Goal: Information Seeking & Learning: Learn about a topic

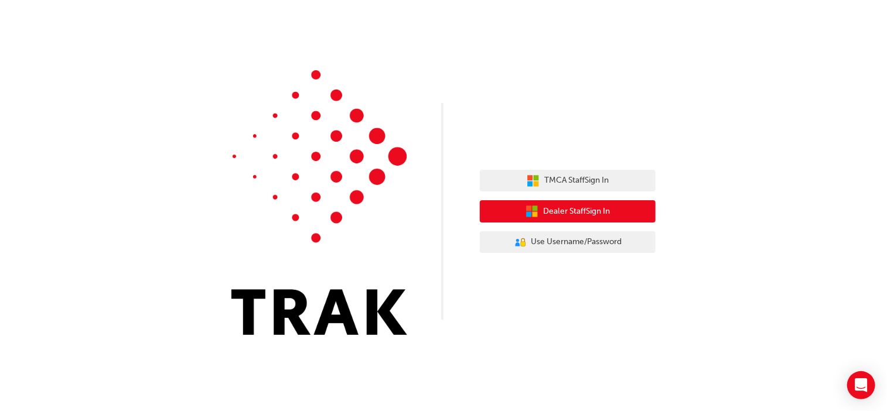
click at [534, 214] on icon "button" at bounding box center [535, 214] width 5 height 5
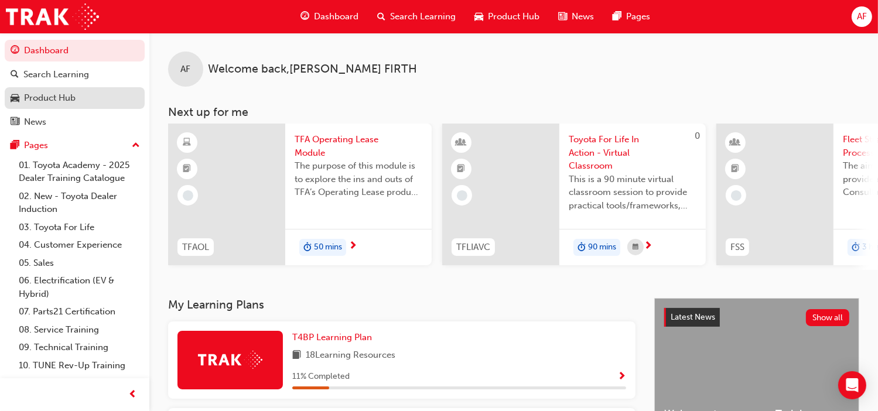
click at [70, 95] on div "Product Hub" at bounding box center [50, 97] width 52 height 13
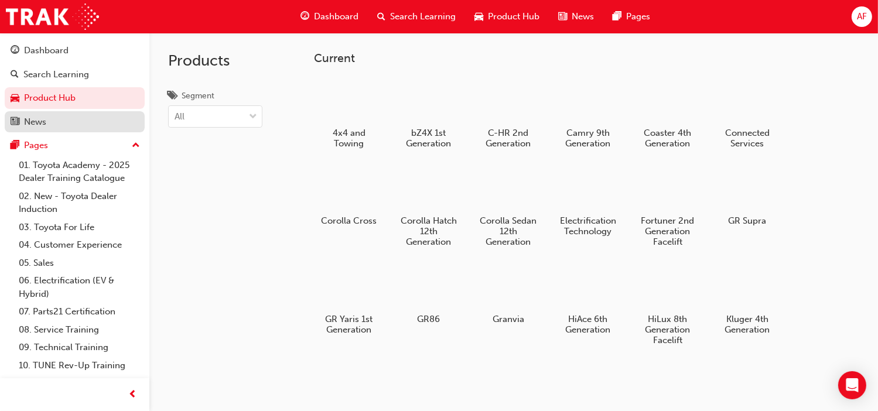
click at [36, 122] on div "News" at bounding box center [35, 121] width 22 height 13
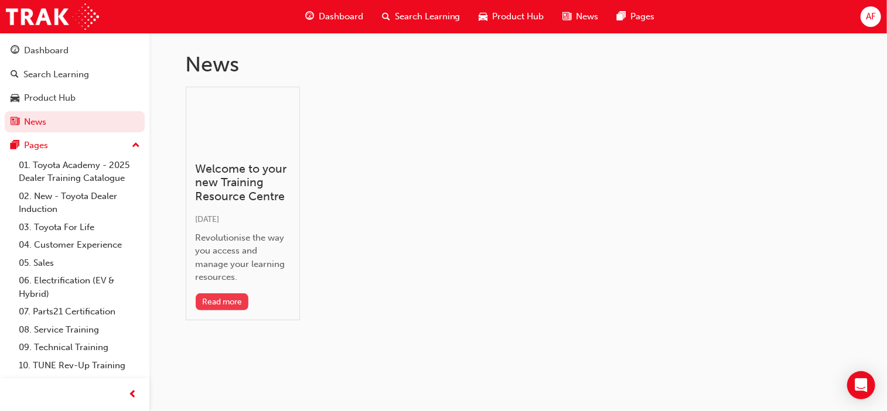
click at [223, 301] on button "Read more" at bounding box center [222, 302] width 53 height 17
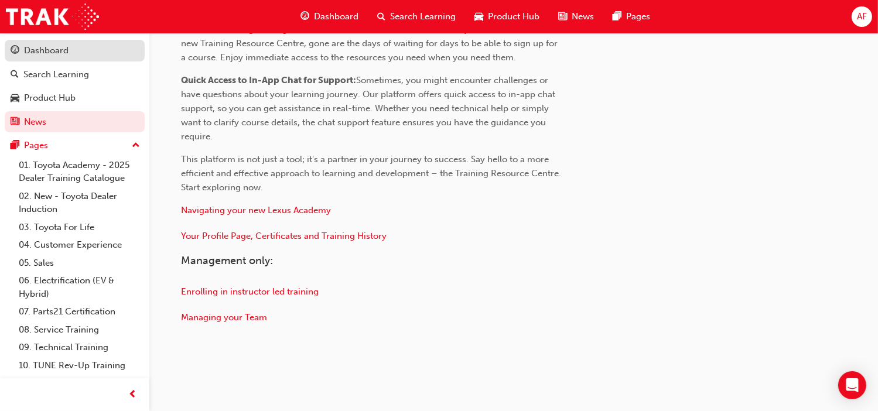
click at [52, 54] on div "Dashboard" at bounding box center [46, 50] width 45 height 13
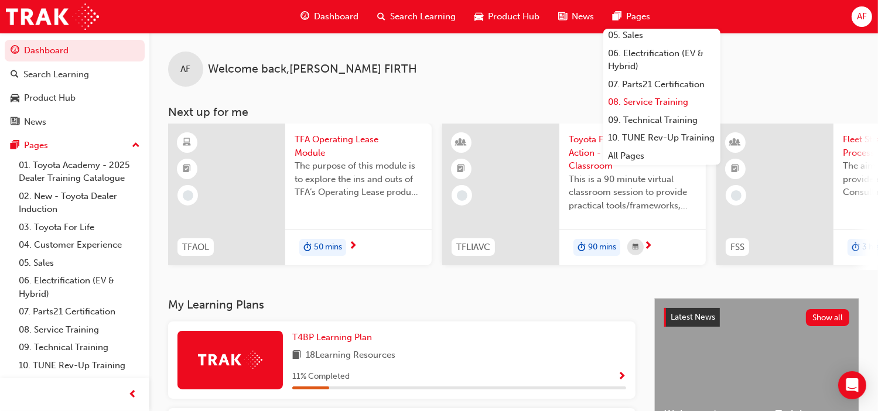
scroll to position [139, 0]
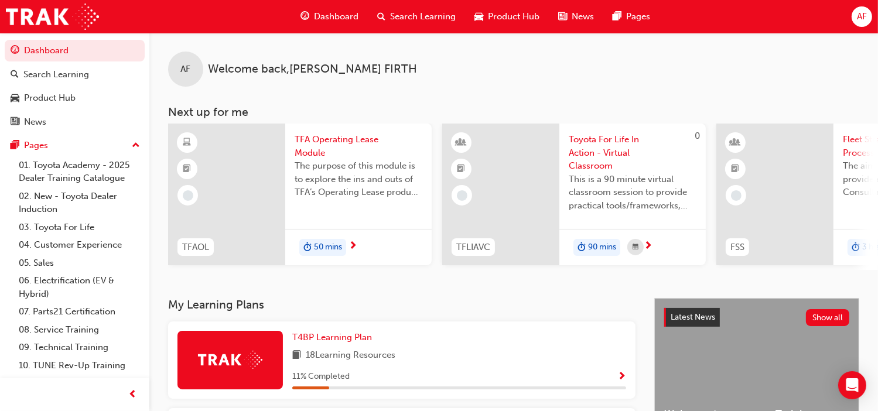
click at [862, 15] on span "AF" at bounding box center [862, 16] width 10 height 13
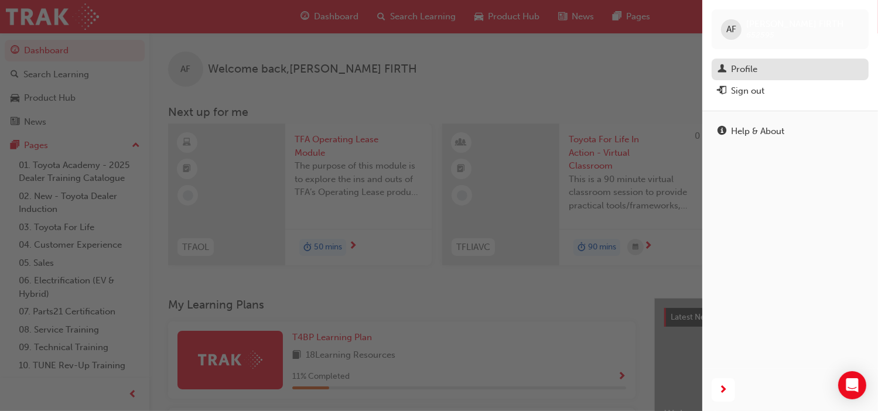
click at [756, 66] on div "Profile" at bounding box center [744, 69] width 26 height 13
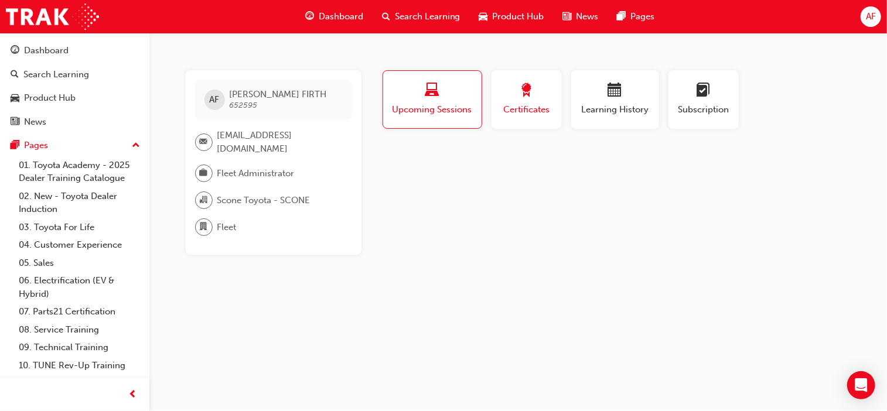
click at [513, 105] on span "Certificates" at bounding box center [526, 109] width 53 height 13
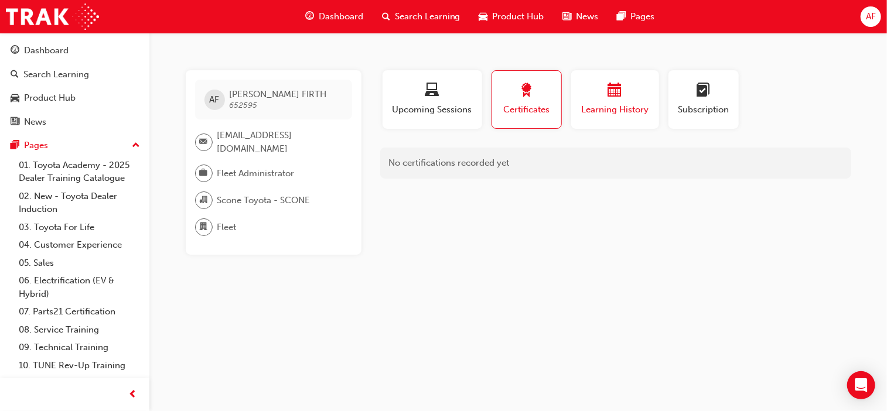
click at [589, 108] on span "Learning History" at bounding box center [615, 109] width 70 height 13
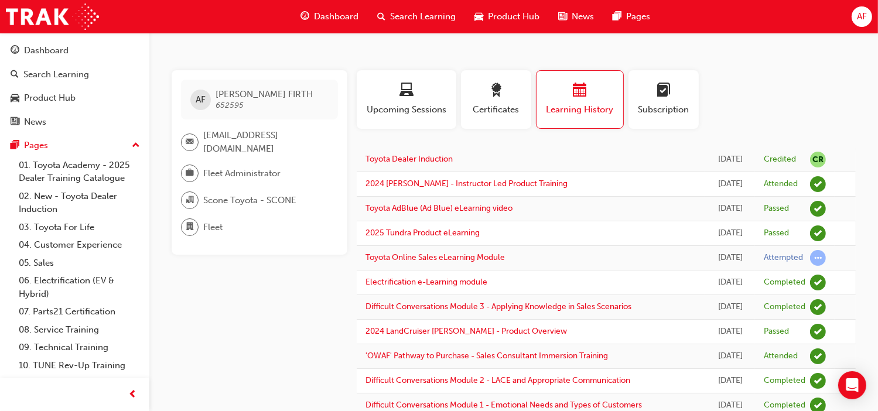
click at [320, 19] on span "Dashboard" at bounding box center [336, 16] width 45 height 13
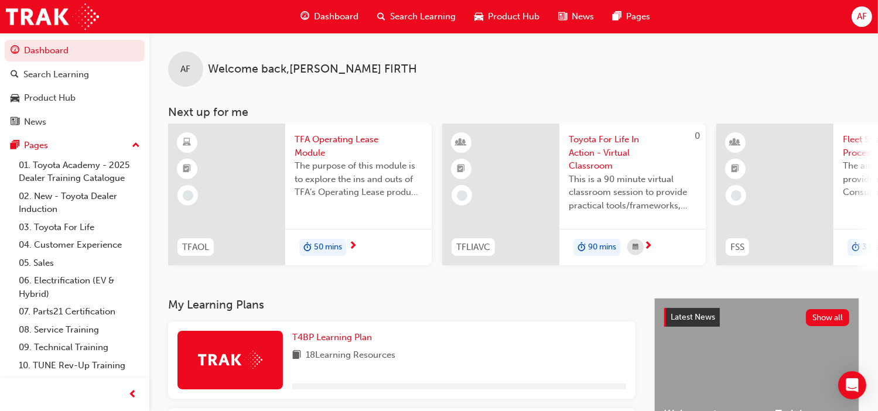
click at [413, 11] on span "Search Learning" at bounding box center [423, 16] width 66 height 13
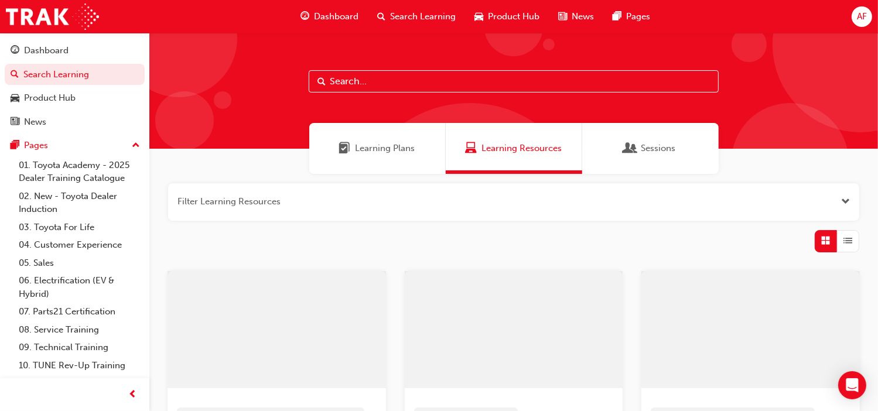
click at [363, 79] on input "text" at bounding box center [514, 81] width 410 height 22
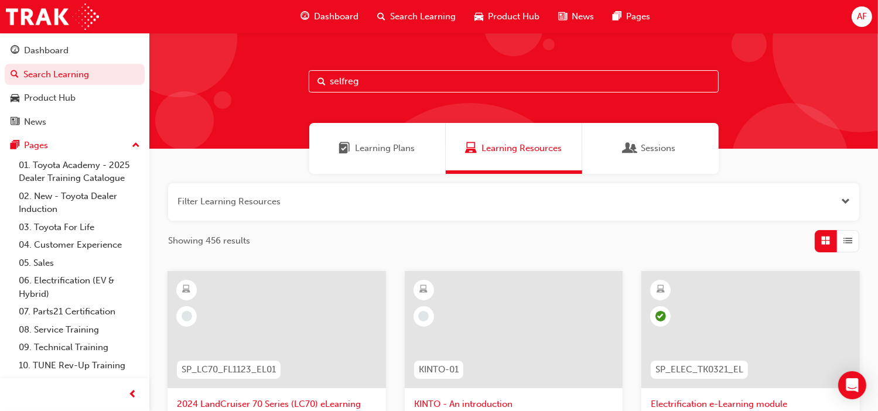
type input "selfreg"
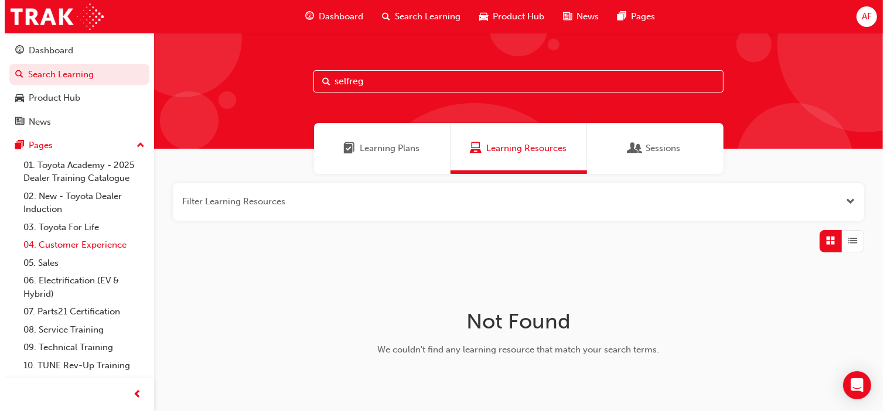
scroll to position [15, 0]
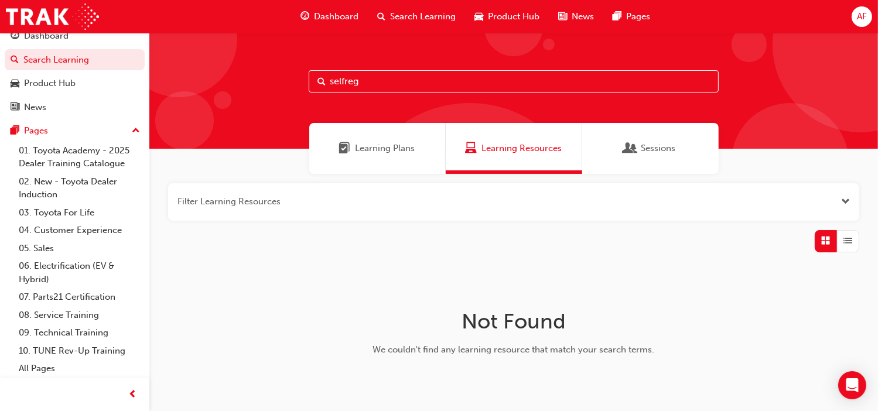
click at [863, 16] on span "AF" at bounding box center [862, 16] width 10 height 13
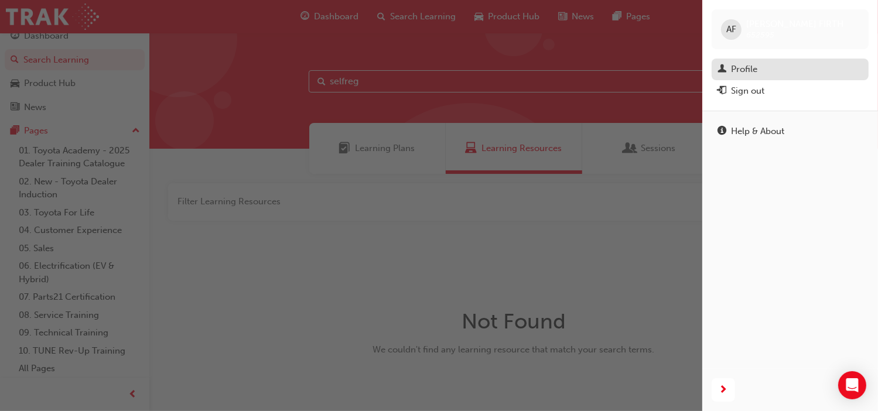
click at [754, 72] on div "Profile" at bounding box center [744, 69] width 26 height 13
